Goal: Task Accomplishment & Management: Use online tool/utility

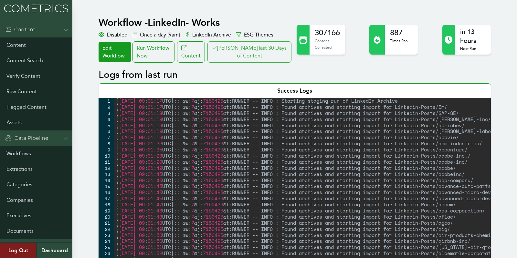
click at [244, 51] on button "[PERSON_NAME] last 30 Days of Content" at bounding box center [250, 51] width 84 height 21
click at [170, 54] on div "Run Workflow Now" at bounding box center [154, 51] width 42 height 21
click at [155, 151] on div "[ 2025-09-13 19 : 33 : 08 UTC ] :: @w: 7 @j: 7150597 @t:RUNNER -- INFO : Starti…" at bounding box center [362, 185] width 497 height 174
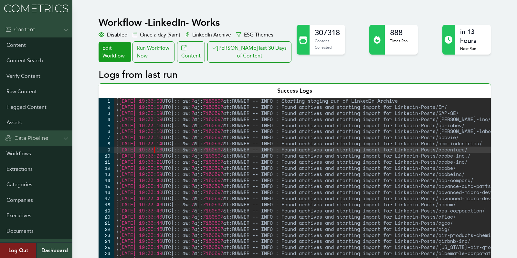
scroll to position [10436, 0]
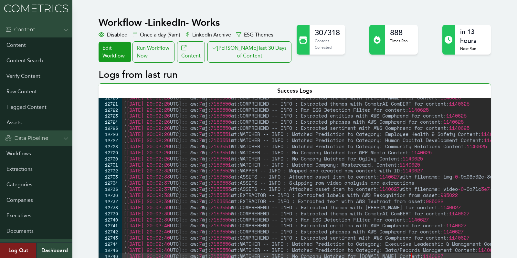
type textarea "[2025-09-13 20:02:40 UTC]:: @w:7 @j:7153556 @t:MATCHER -- INFO : No Company Mat…"
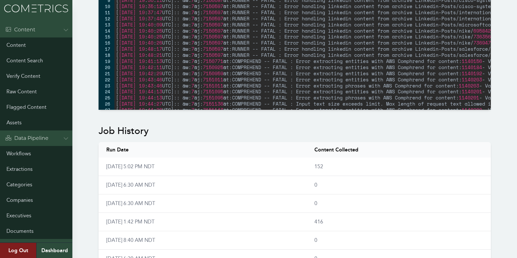
scroll to position [339, 0]
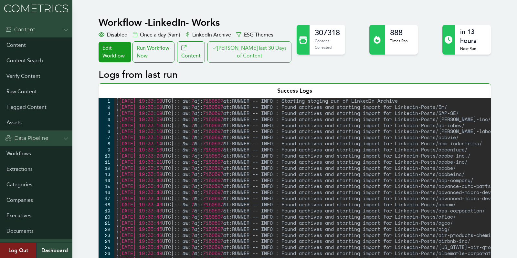
click at [274, 51] on button "[PERSON_NAME] last 30 Days of Content" at bounding box center [250, 51] width 84 height 21
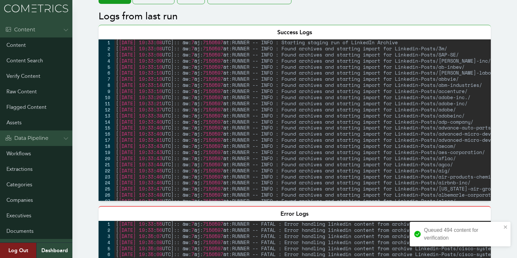
scroll to position [74, 0]
